Goal: Browse casually: Explore the website without a specific task or goal

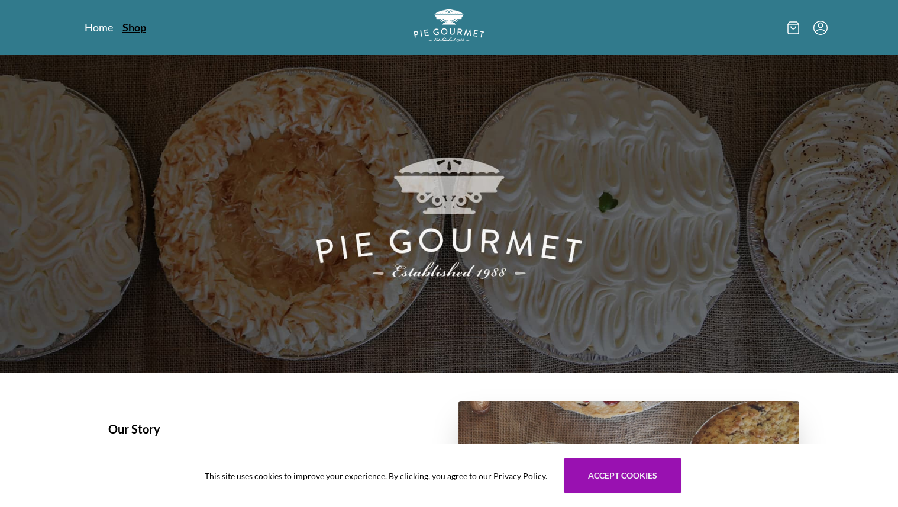
click at [132, 29] on link "Shop" at bounding box center [135, 27] width 24 height 14
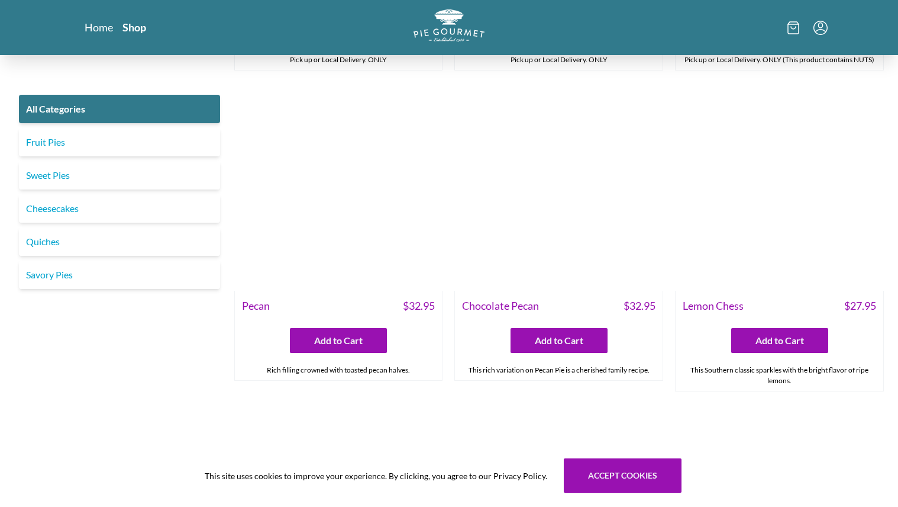
scroll to position [2947, 0]
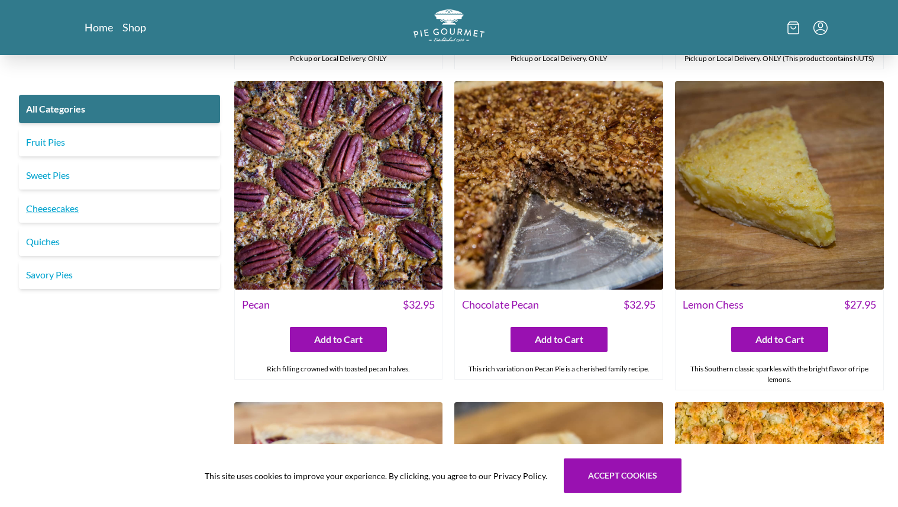
click at [104, 204] on link "Cheesecakes" at bounding box center [119, 208] width 201 height 28
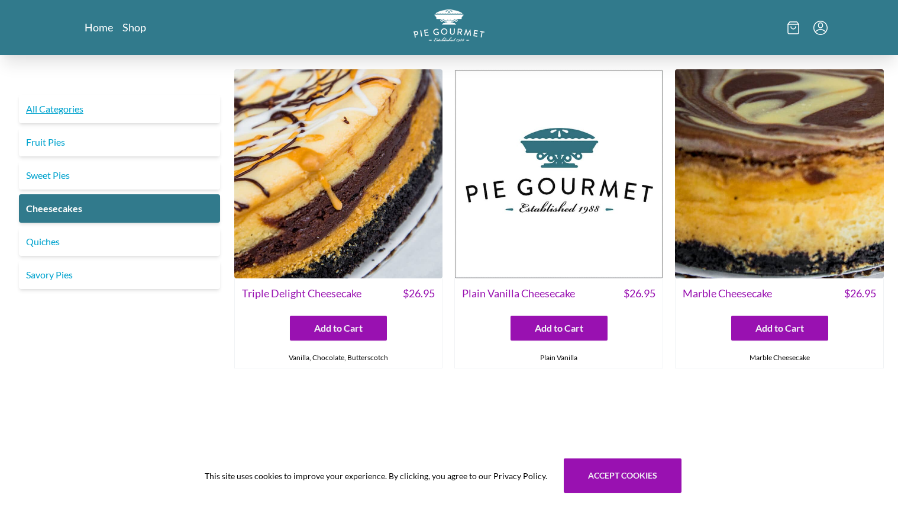
click at [70, 109] on link "All Categories" at bounding box center [119, 109] width 201 height 28
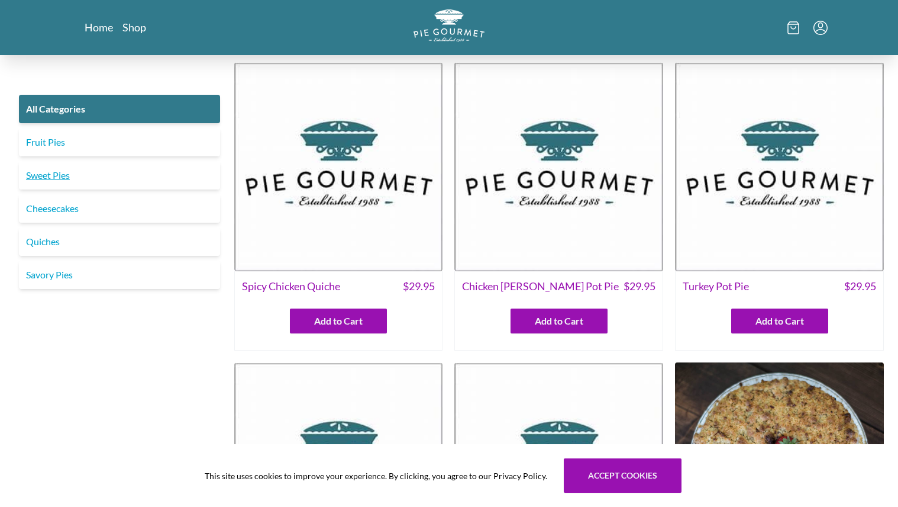
click at [59, 178] on link "Sweet Pies" at bounding box center [119, 175] width 201 height 28
